Goal: Information Seeking & Learning: Find contact information

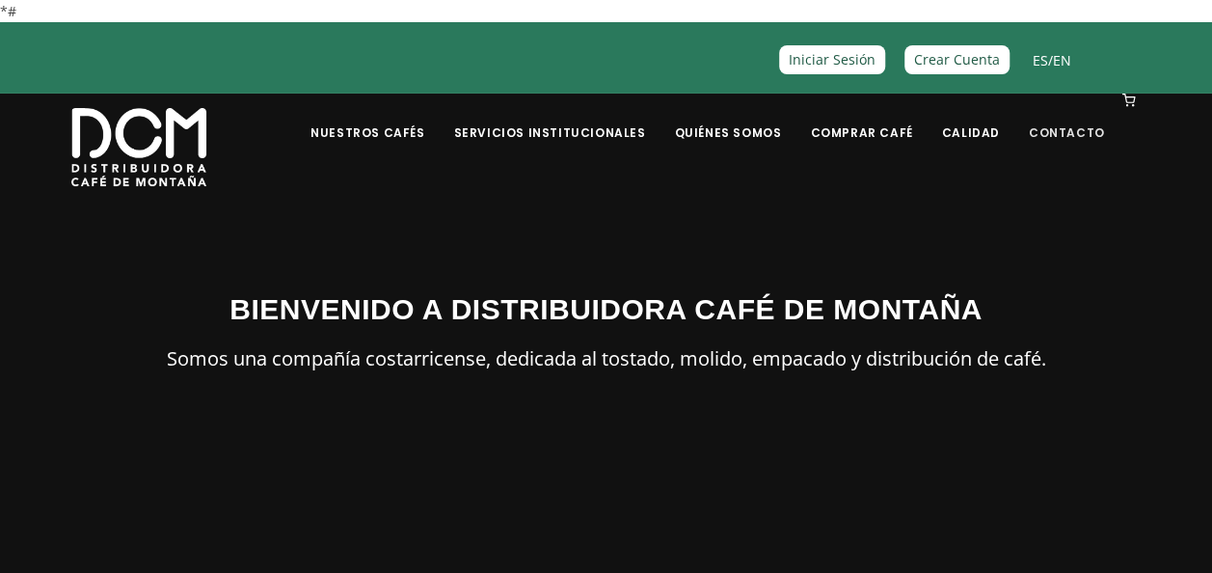
click at [1074, 123] on link "Contacto" at bounding box center [1066, 117] width 99 height 45
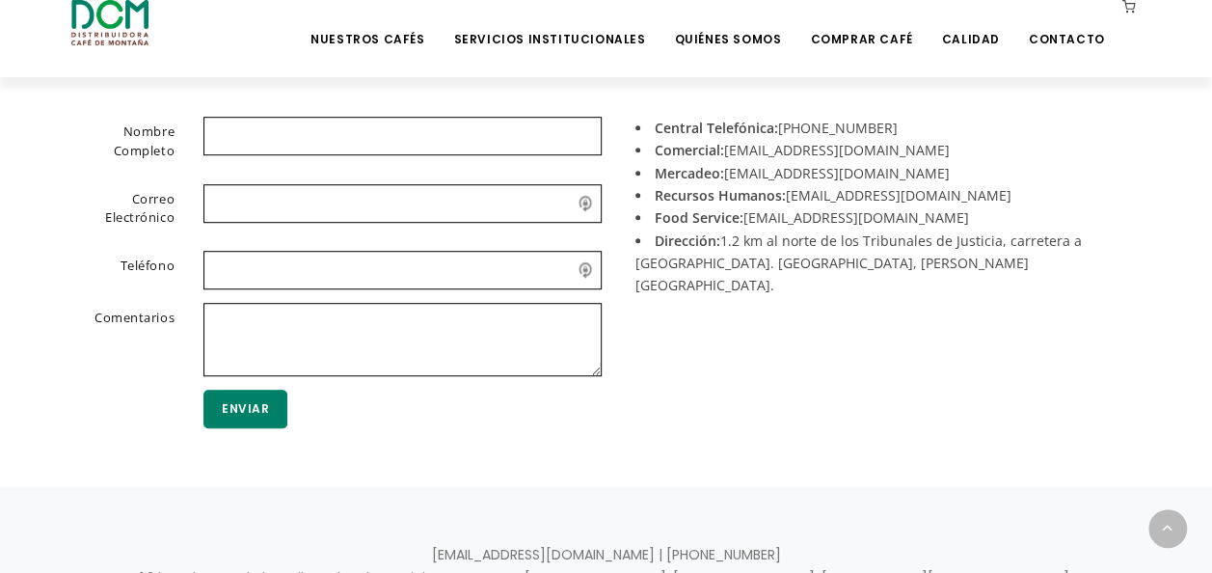
scroll to position [539, 0]
drag, startPoint x: 729, startPoint y: 145, endPoint x: 860, endPoint y: 142, distance: 131.1
click at [860, 142] on li "Comercial: acomercial@dcm.cr" at bounding box center [881, 149] width 492 height 22
copy li "acomercial@dcm.cr"
click at [704, 161] on li "Mercadeo: mercadeo@dcm.cr" at bounding box center [881, 172] width 492 height 22
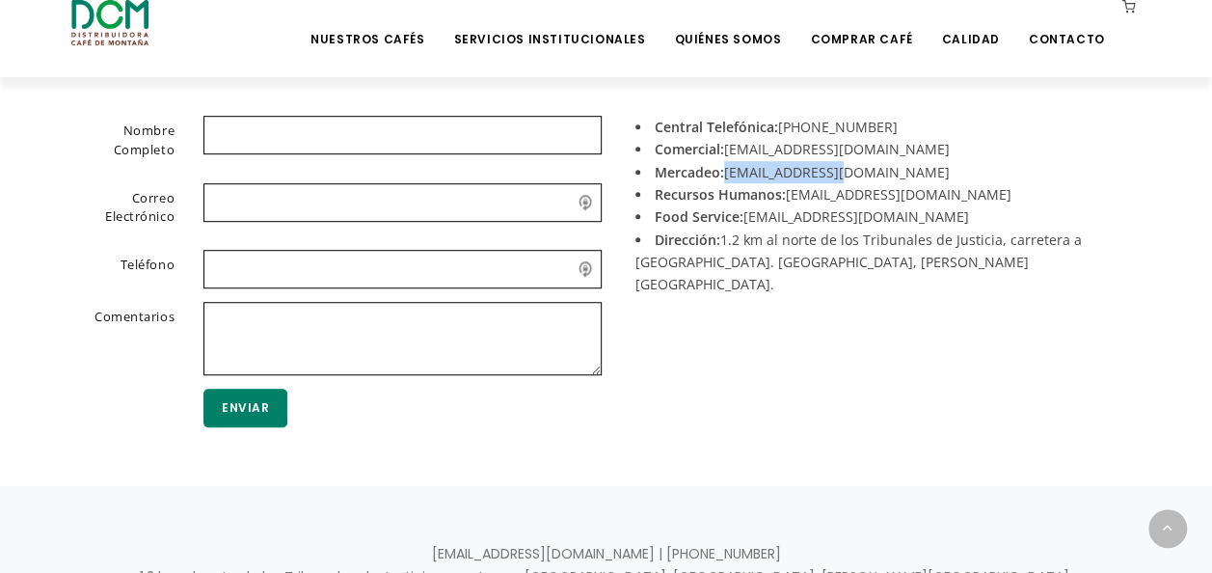
drag, startPoint x: 723, startPoint y: 171, endPoint x: 852, endPoint y: 164, distance: 129.3
click at [852, 164] on li "Mercadeo: mercadeo@dcm.cr" at bounding box center [881, 172] width 492 height 22
copy li "mercadeo@dcm.cr"
click at [781, 161] on li "Mercadeo: mercadeo@dcm.cr" at bounding box center [881, 172] width 492 height 22
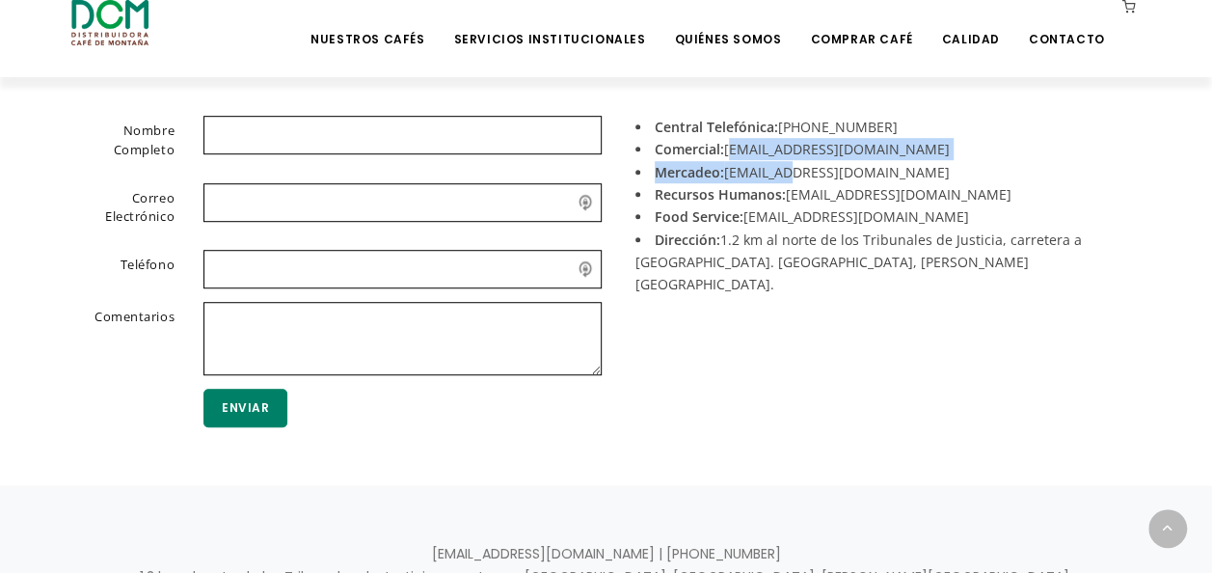
drag, startPoint x: 781, startPoint y: 161, endPoint x: 733, endPoint y: 154, distance: 48.7
click at [733, 154] on div "Central Telefónica: +506 2442-0000 Comercial: acomercial@dcm.cr Mercadeo: merca…" at bounding box center [880, 281] width 549 height 331
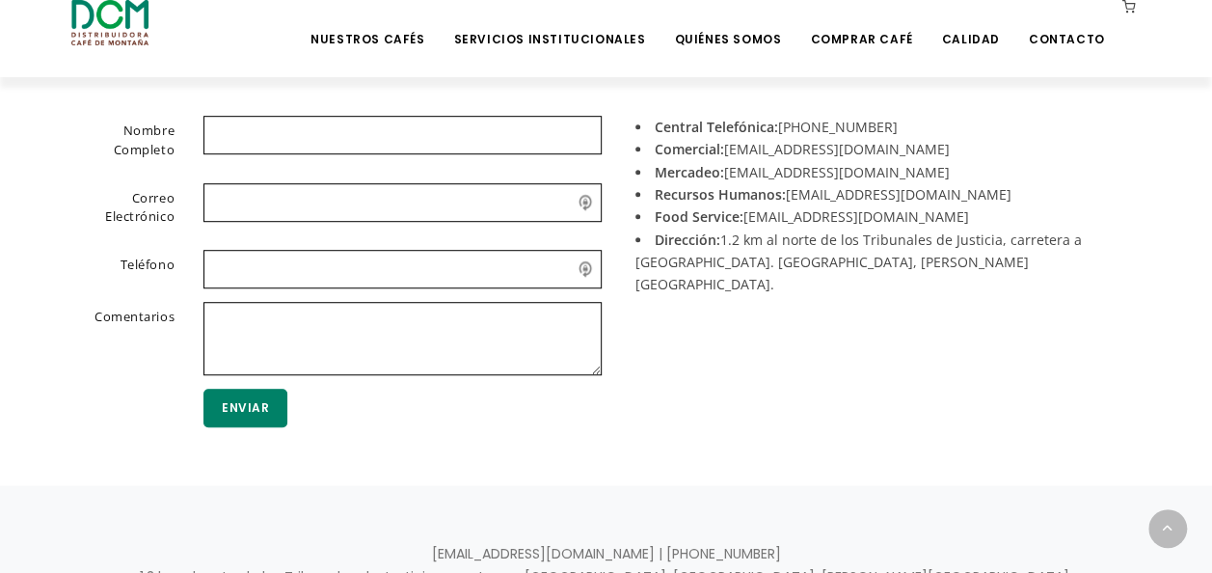
click at [845, 164] on li "Mercadeo: mercadeo@dcm.cr" at bounding box center [881, 172] width 492 height 22
drag, startPoint x: 726, startPoint y: 149, endPoint x: 867, endPoint y: 149, distance: 141.7
click at [867, 149] on li "Comercial: acomercial@dcm.cr" at bounding box center [881, 149] width 492 height 22
copy li "acomercial@dcm.cr"
